Goal: Book appointment/travel/reservation

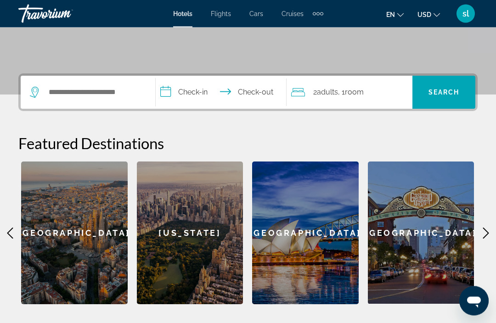
scroll to position [185, 0]
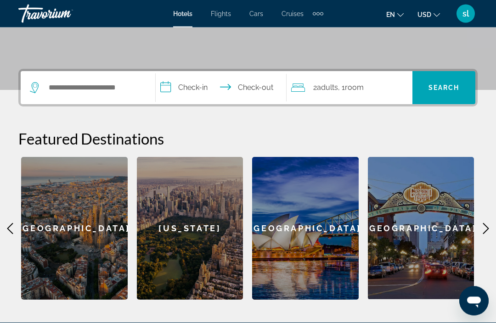
click at [431, 17] on button "USD USD ($) MXN (Mex$) CAD (Can$) GBP (£) EUR (€) AUD (A$) NZD (NZ$) CNY (CN¥)" at bounding box center [428, 14] width 22 height 13
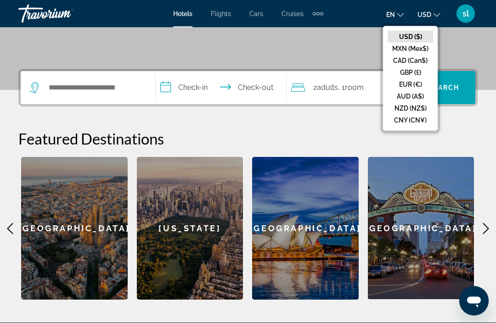
scroll to position [185, 0]
click at [399, 57] on button "CAD (Can$)" at bounding box center [409, 61] width 45 height 12
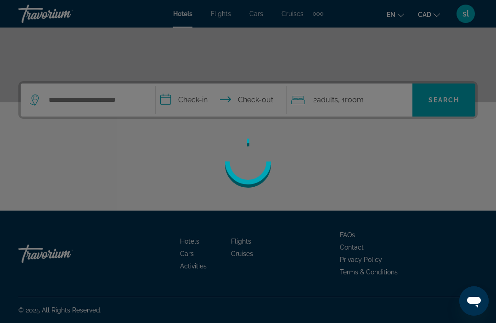
scroll to position [143, 0]
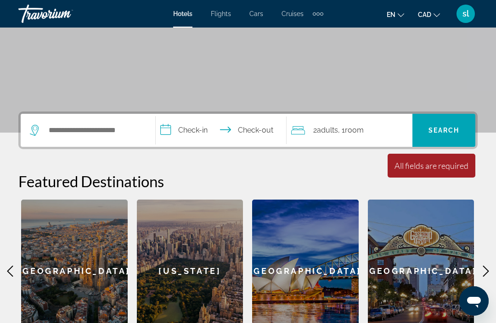
click at [394, 20] on button "en English Español Français Italiano Português русский" at bounding box center [394, 14] width 17 height 13
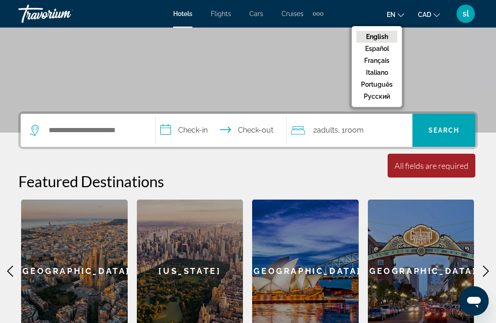
click at [371, 56] on button "Français" at bounding box center [376, 61] width 41 height 12
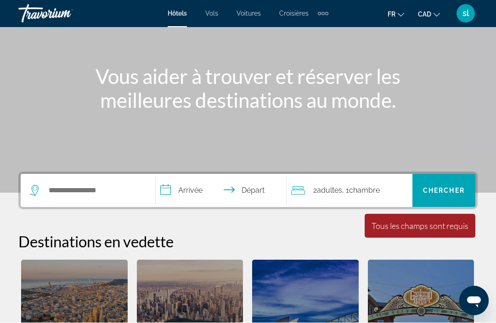
scroll to position [83, 0]
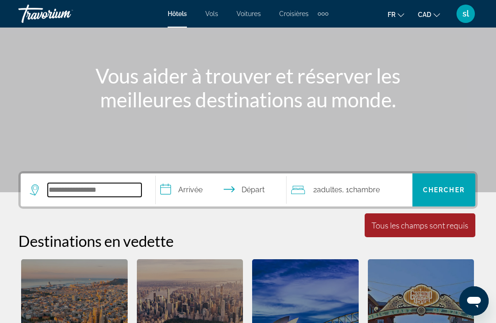
click at [55, 189] on input "Search widget" at bounding box center [95, 190] width 94 height 14
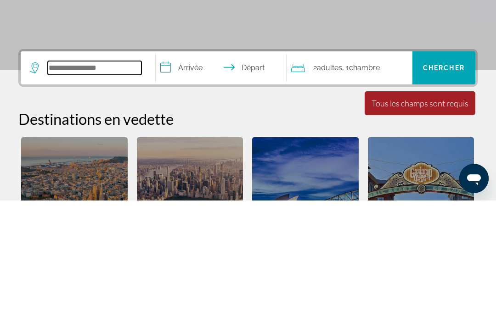
click at [66, 184] on input "Search widget" at bounding box center [95, 191] width 94 height 14
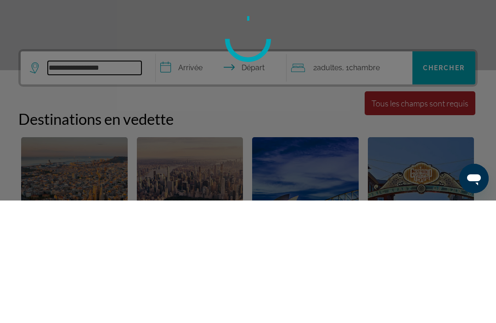
type input "**********"
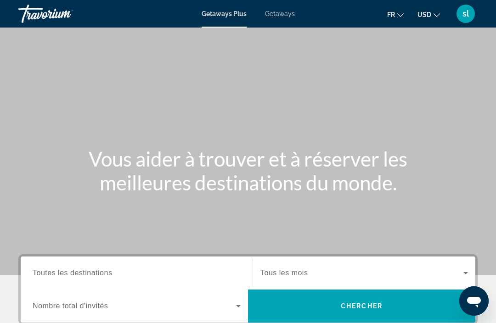
click at [277, 14] on span "Getaways" at bounding box center [280, 13] width 30 height 7
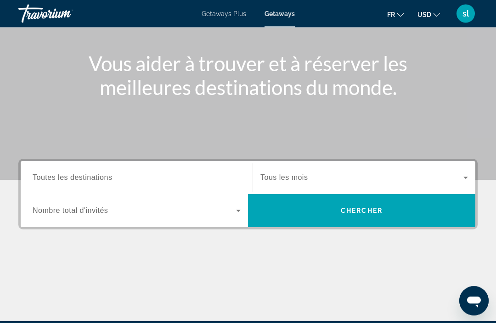
click at [107, 177] on span "Toutes les destinations" at bounding box center [72, 178] width 79 height 8
click at [107, 177] on input "Destination Toutes les destinations" at bounding box center [137, 178] width 208 height 11
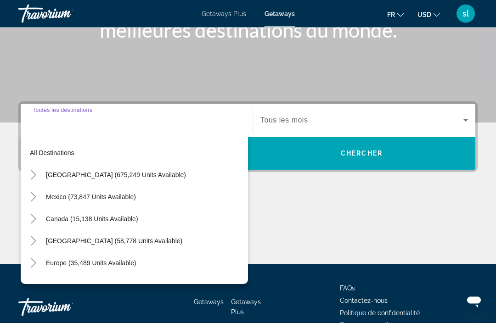
scroll to position [176, 0]
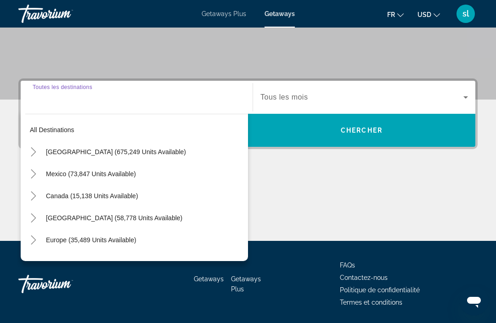
click at [62, 198] on span "Canada (15,138 units available)" at bounding box center [92, 195] width 92 height 7
type input "**********"
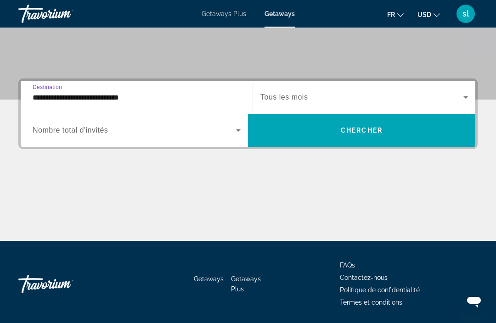
click at [457, 101] on span "Search widget" at bounding box center [361, 97] width 203 height 11
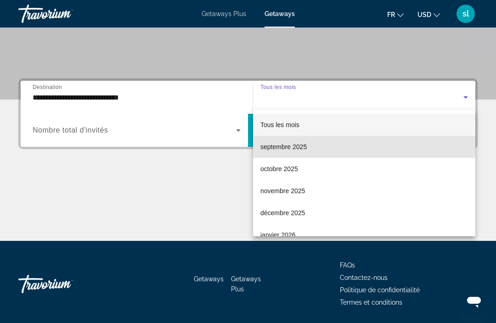
click at [283, 143] on span "septembre 2025" at bounding box center [283, 146] width 46 height 11
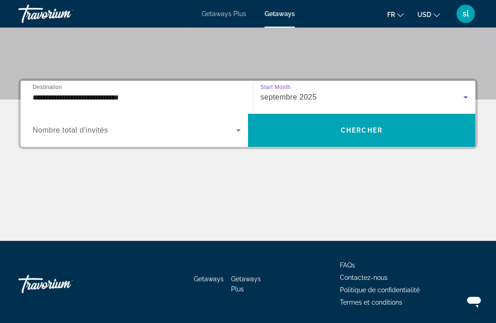
click at [236, 131] on icon "Search widget" at bounding box center [238, 130] width 11 height 11
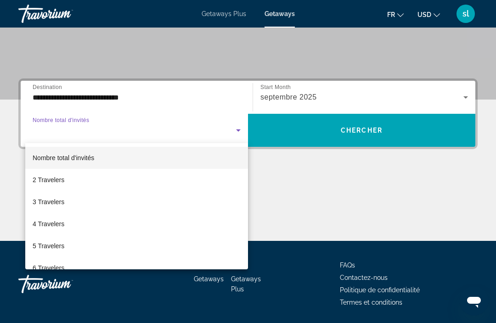
click at [303, 192] on div at bounding box center [248, 161] width 496 height 323
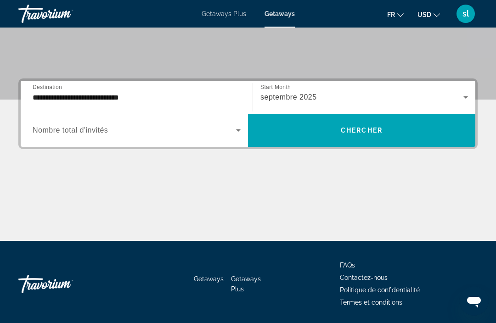
click at [359, 129] on span "Chercher" at bounding box center [362, 130] width 42 height 7
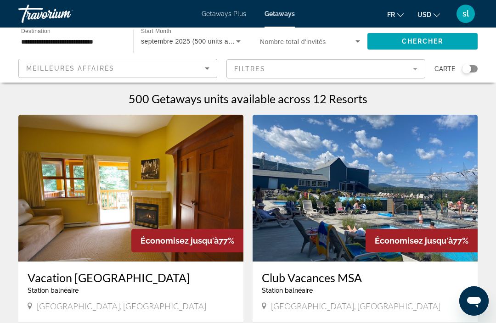
click at [425, 15] on span "USD" at bounding box center [424, 14] width 14 height 7
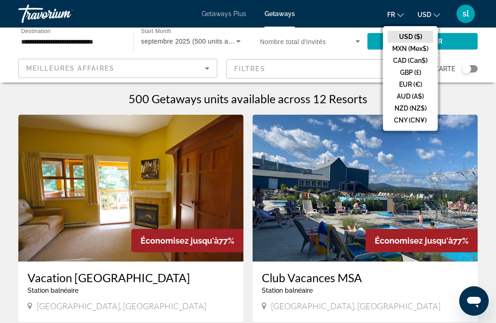
click at [401, 58] on button "CAD (Can$)" at bounding box center [409, 61] width 45 height 12
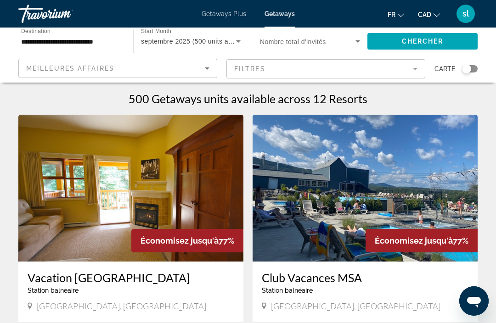
click at [430, 41] on span "Chercher" at bounding box center [423, 41] width 42 height 7
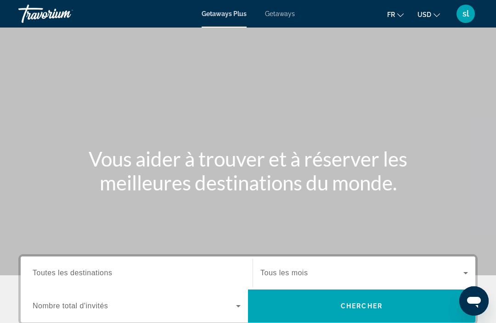
click at [433, 11] on mat-icon "Change currency" at bounding box center [436, 14] width 6 height 6
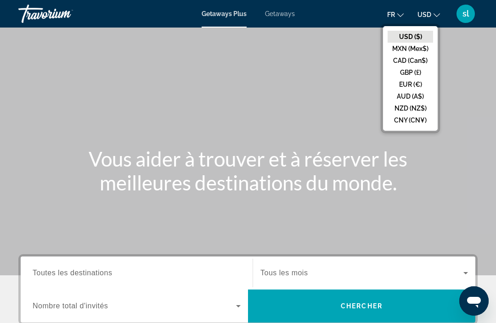
click at [398, 62] on button "CAD (Can$)" at bounding box center [409, 61] width 45 height 12
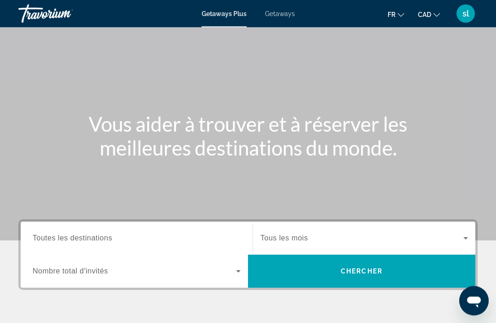
scroll to position [35, 0]
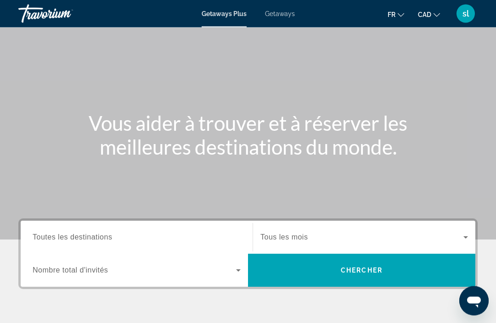
click at [82, 237] on span "Toutes les destinations" at bounding box center [72, 238] width 79 height 8
click at [82, 237] on input "Destination Toutes les destinations" at bounding box center [137, 238] width 208 height 11
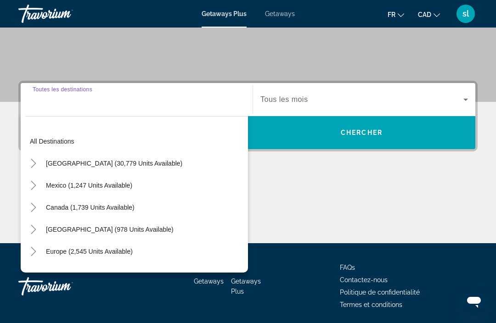
scroll to position [176, 0]
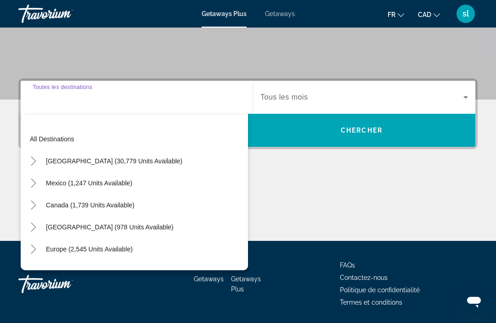
click at [282, 17] on span "Getaways" at bounding box center [280, 13] width 30 height 7
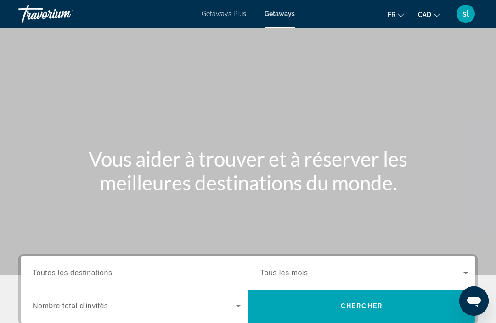
click at [80, 269] on span "Toutes les destinations" at bounding box center [72, 273] width 79 height 8
click at [80, 269] on input "Destination Toutes les destinations" at bounding box center [137, 273] width 208 height 11
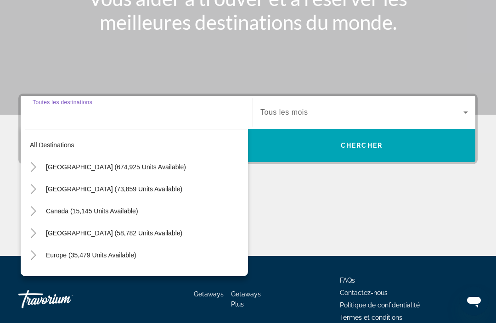
scroll to position [176, 0]
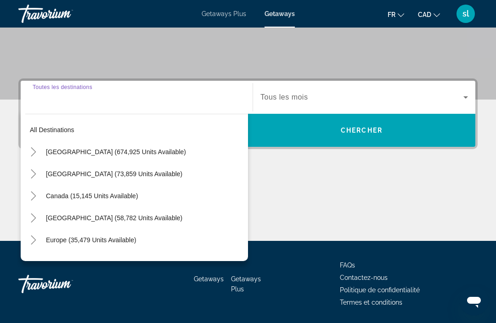
click at [85, 195] on span "Canada (15,145 units available)" at bounding box center [92, 195] width 92 height 7
type input "**********"
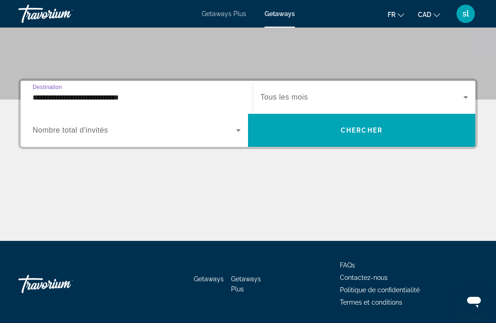
click at [290, 96] on span "Tous les mois" at bounding box center [283, 97] width 47 height 8
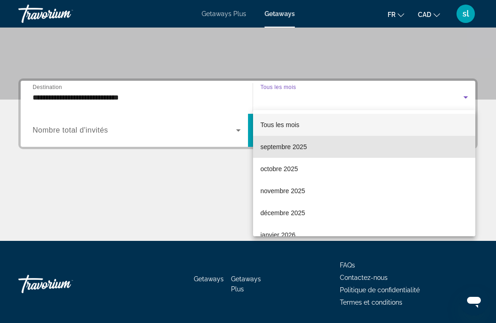
click at [284, 149] on span "septembre 2025" at bounding box center [283, 146] width 46 height 11
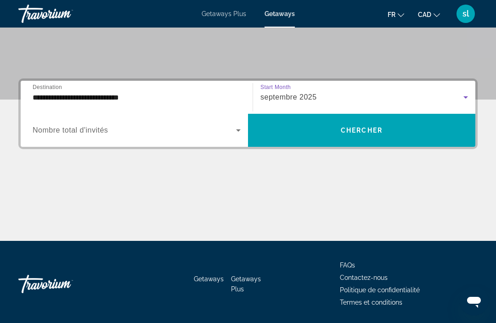
click at [347, 131] on span "Chercher" at bounding box center [362, 130] width 42 height 7
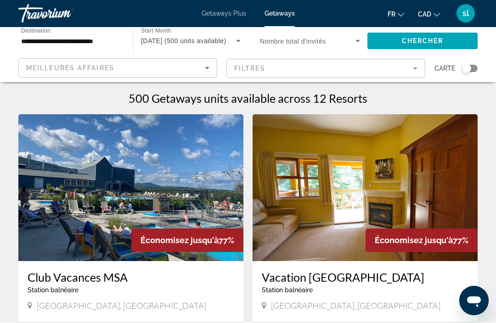
click at [405, 68] on mat-form-field "Filtres" at bounding box center [325, 68] width 199 height 19
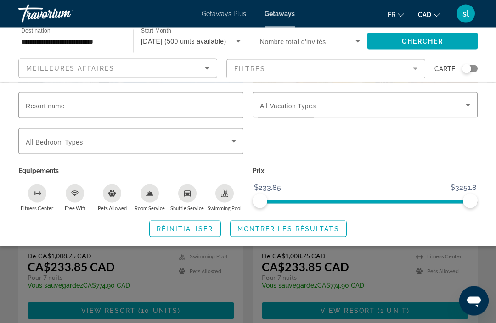
scroll to position [81, 0]
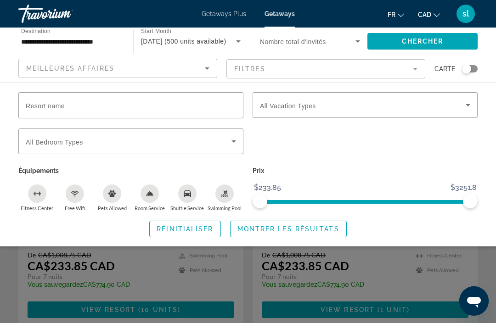
click at [461, 110] on span "Search widget" at bounding box center [363, 105] width 206 height 11
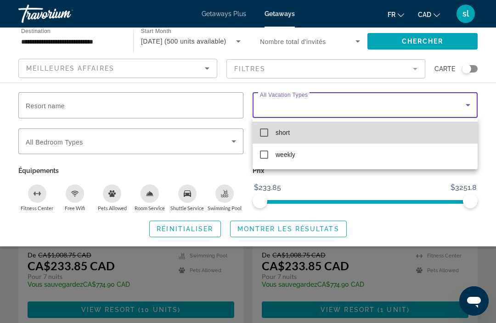
click at [264, 132] on mat-pseudo-checkbox at bounding box center [264, 133] width 8 height 8
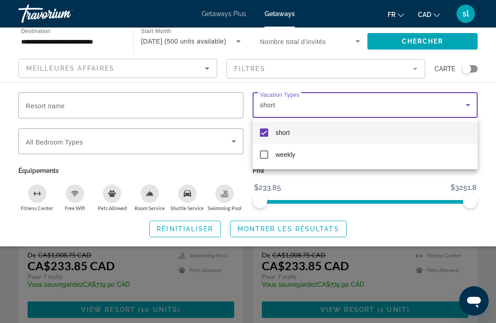
click at [228, 142] on div at bounding box center [248, 161] width 496 height 323
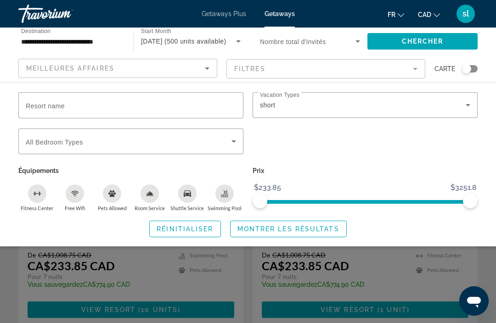
click at [226, 143] on span "Search widget" at bounding box center [129, 141] width 206 height 11
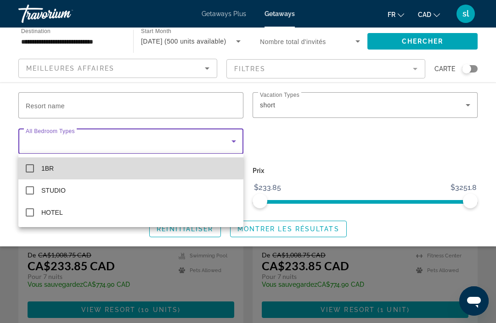
click at [31, 163] on mat-option "1BR" at bounding box center [130, 168] width 225 height 22
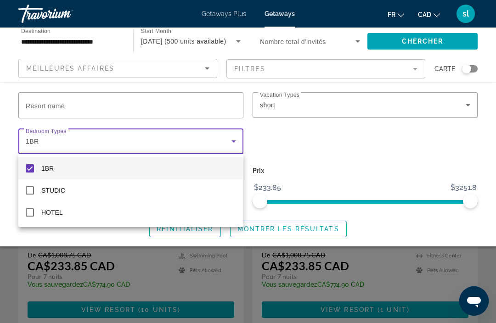
click at [138, 103] on div at bounding box center [248, 161] width 496 height 323
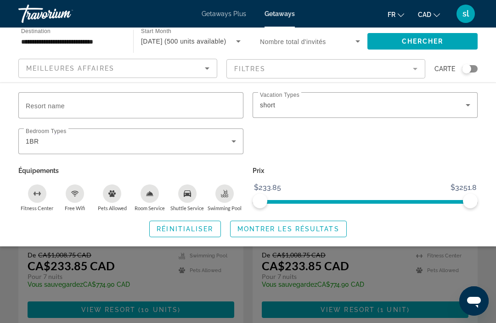
click at [199, 70] on div "Meilleures affaires" at bounding box center [115, 68] width 179 height 11
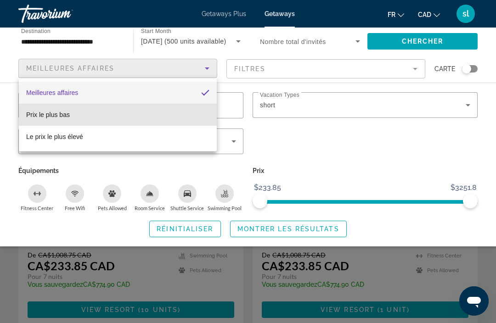
click at [61, 115] on span "Prix ​​le plus bas" at bounding box center [48, 114] width 44 height 7
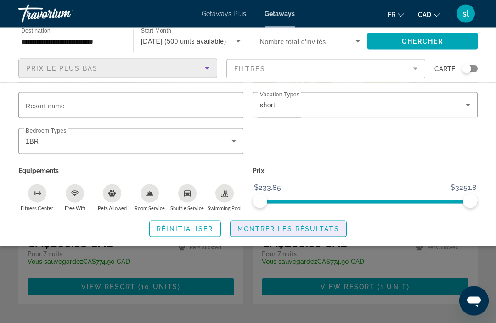
scroll to position [0, 0]
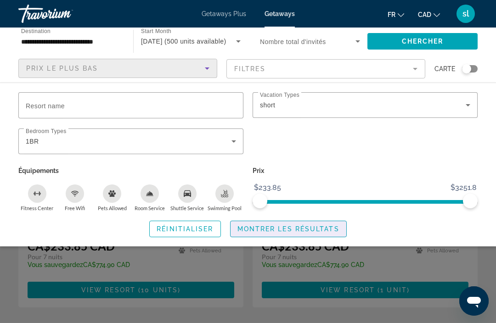
click at [266, 225] on span "Montrer les résultats" at bounding box center [288, 228] width 102 height 7
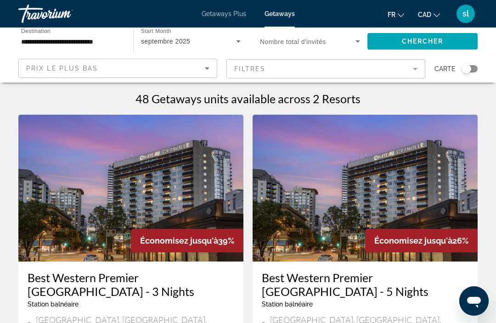
click at [419, 66] on mat-form-field "Filtres" at bounding box center [325, 68] width 199 height 19
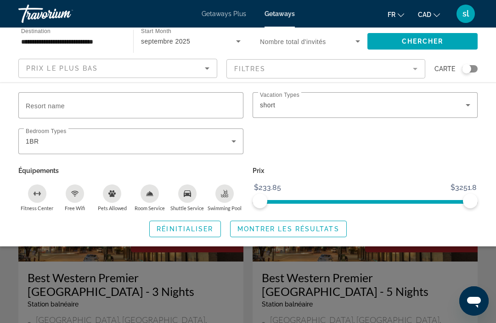
click at [457, 107] on div "short" at bounding box center [363, 105] width 206 height 11
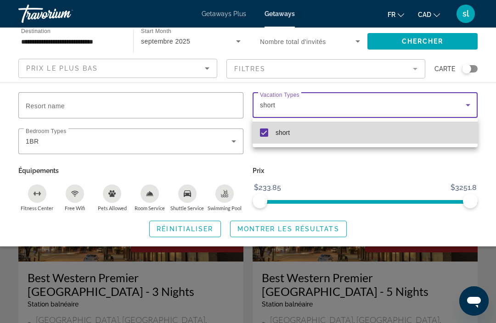
click at [268, 133] on mat-pseudo-checkbox at bounding box center [264, 133] width 8 height 8
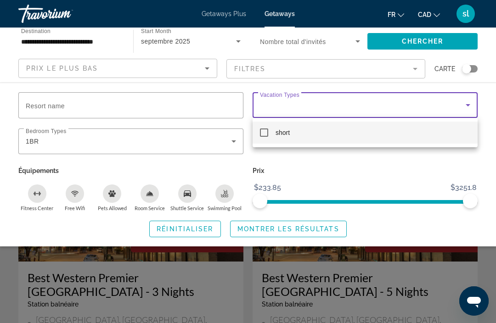
click at [230, 145] on div at bounding box center [248, 161] width 496 height 323
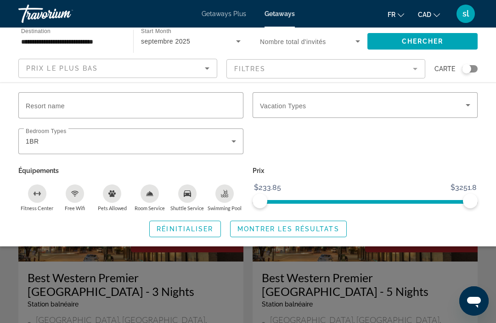
click at [230, 136] on icon "Search widget" at bounding box center [233, 141] width 11 height 11
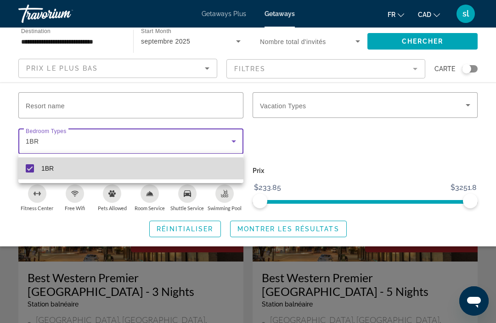
click at [24, 174] on mat-option "1BR" at bounding box center [130, 168] width 225 height 22
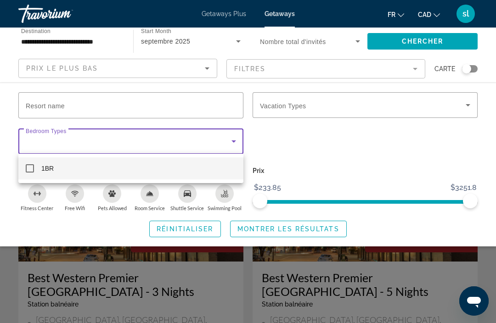
click at [280, 229] on div at bounding box center [248, 161] width 496 height 323
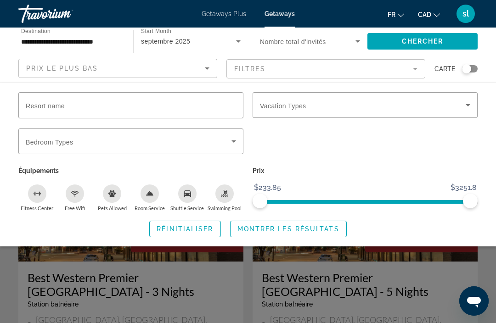
click at [272, 227] on span "Montrer les résultats" at bounding box center [288, 228] width 102 height 7
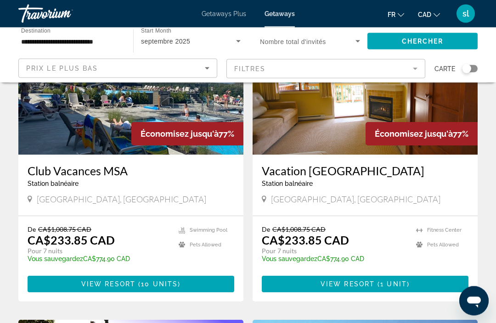
scroll to position [104, 0]
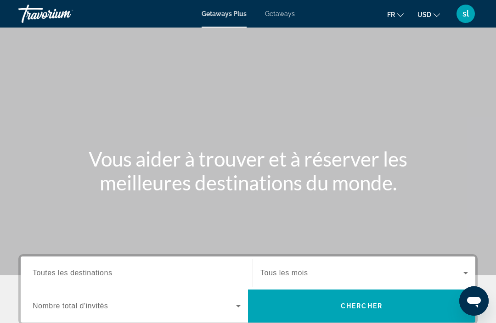
click at [278, 11] on span "Getaways" at bounding box center [280, 13] width 30 height 7
